Goal: Use online tool/utility: Utilize a website feature to perform a specific function

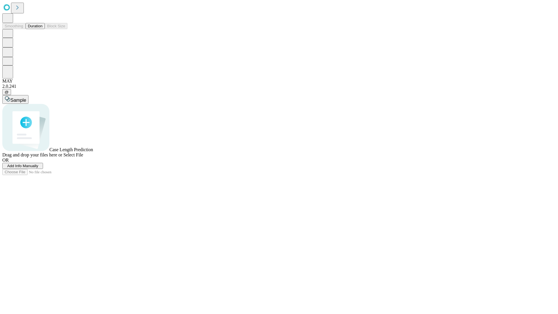
click at [42, 29] on button "Duration" at bounding box center [35, 26] width 19 height 6
click at [26, 98] on span "Sample" at bounding box center [18, 100] width 16 height 5
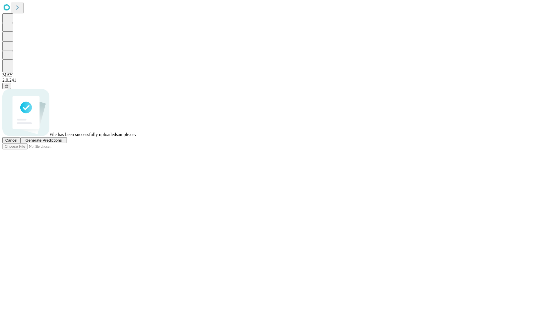
click at [62, 143] on span "Generate Predictions" at bounding box center [43, 140] width 36 height 4
